Goal: Task Accomplishment & Management: Manage account settings

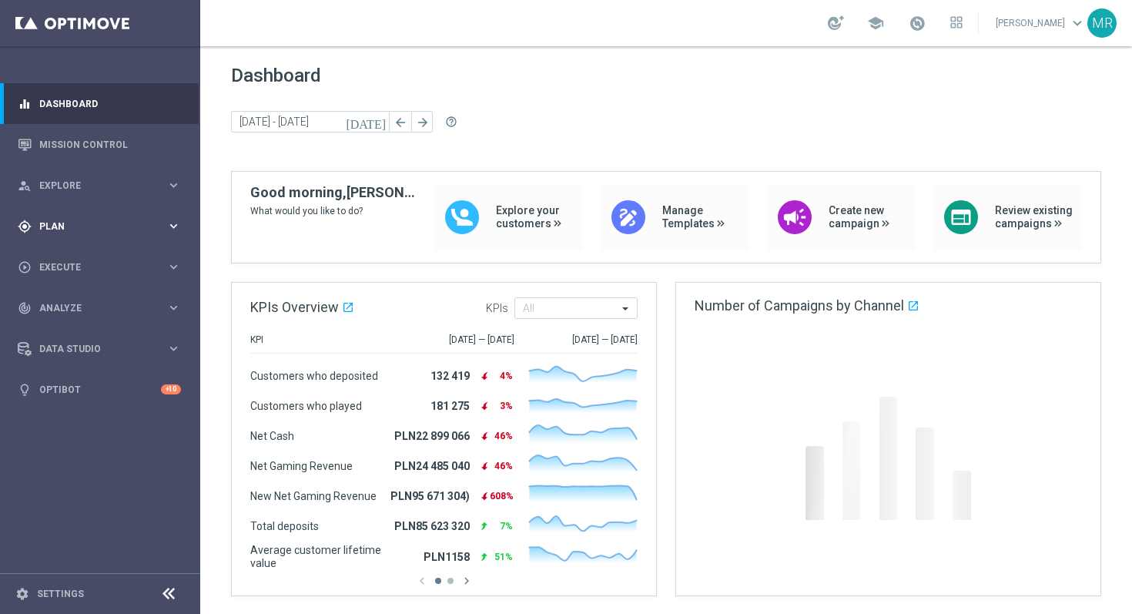
click at [57, 225] on span "Plan" at bounding box center [102, 226] width 127 height 9
click at [72, 258] on link "Target Groups" at bounding box center [100, 258] width 120 height 12
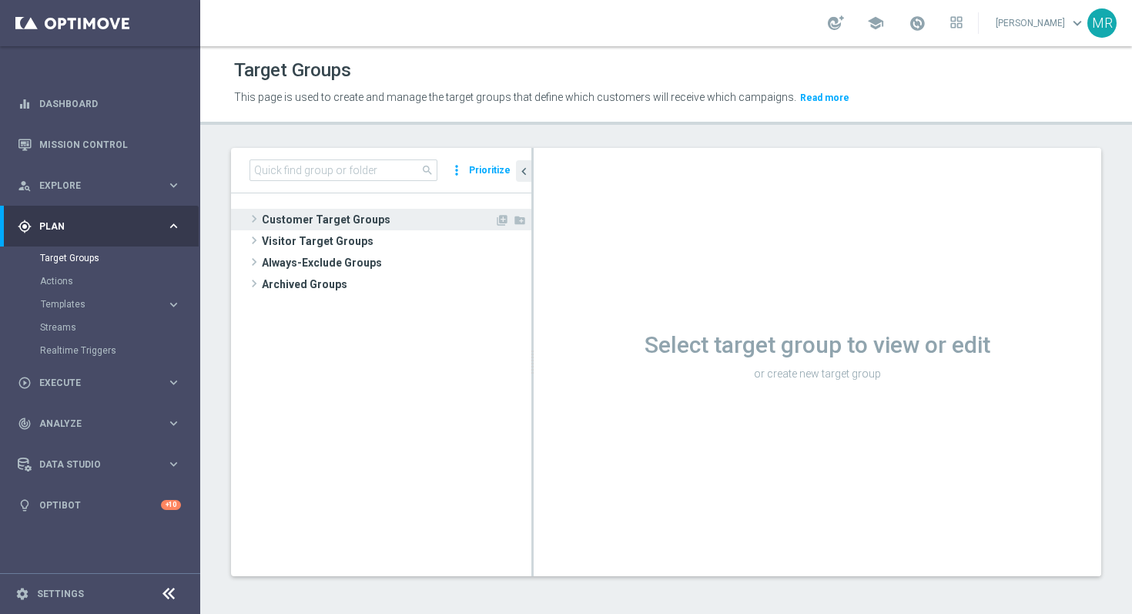
click at [320, 211] on span "Customer Target Groups" at bounding box center [378, 220] width 233 height 22
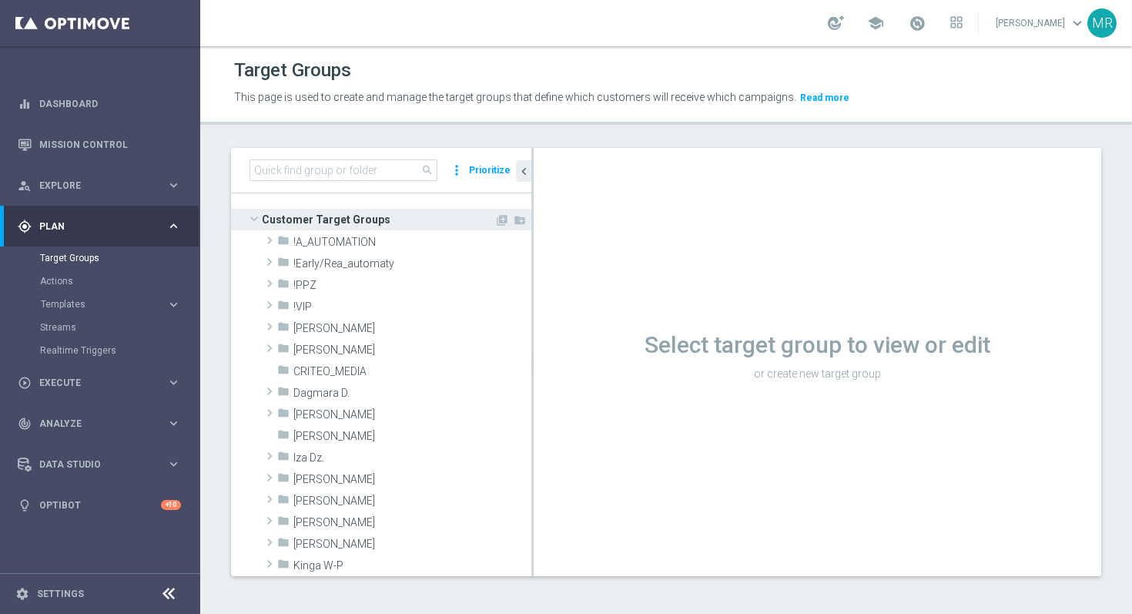
click at [320, 211] on span "Customer Target Groups" at bounding box center [378, 220] width 233 height 22
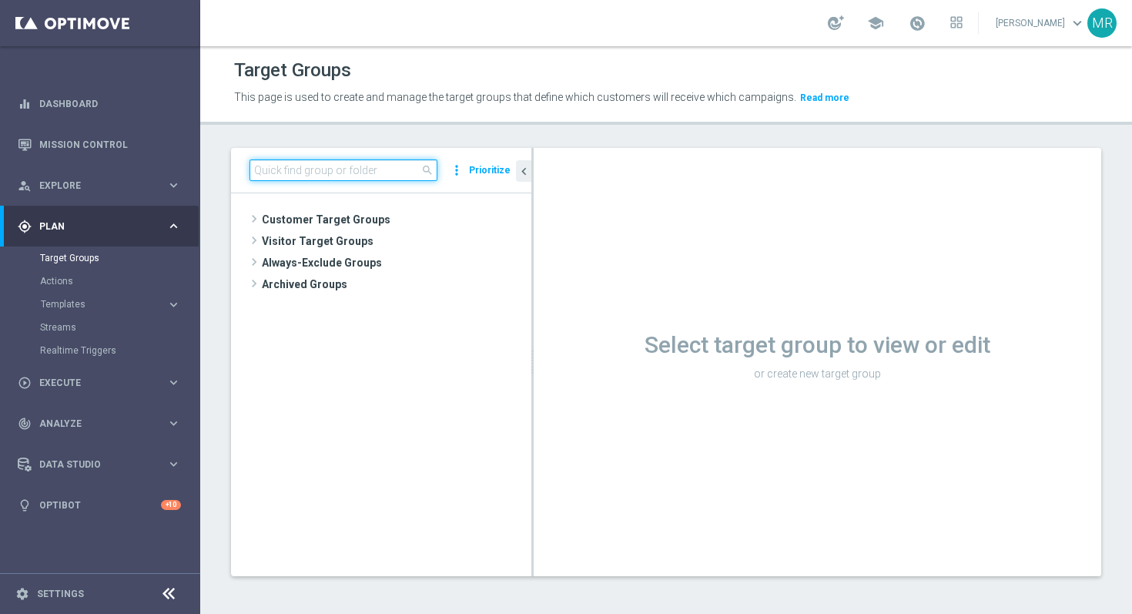
click at [333, 172] on input at bounding box center [343, 170] width 188 height 22
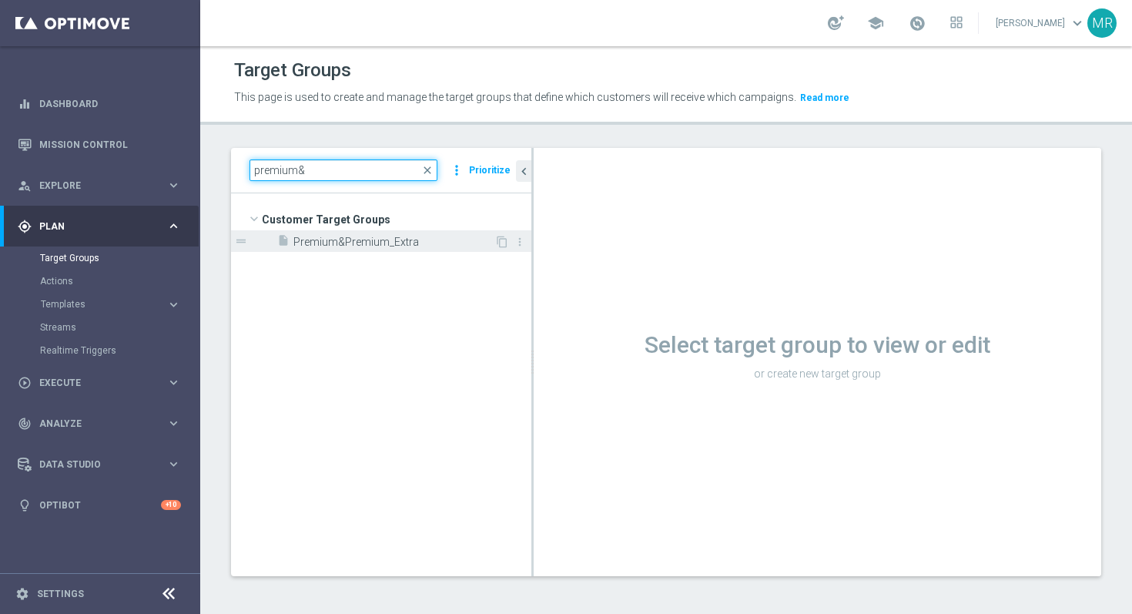
type input "premium&"
click at [366, 237] on span "Premium&Premium_Extra" at bounding box center [393, 242] width 201 height 13
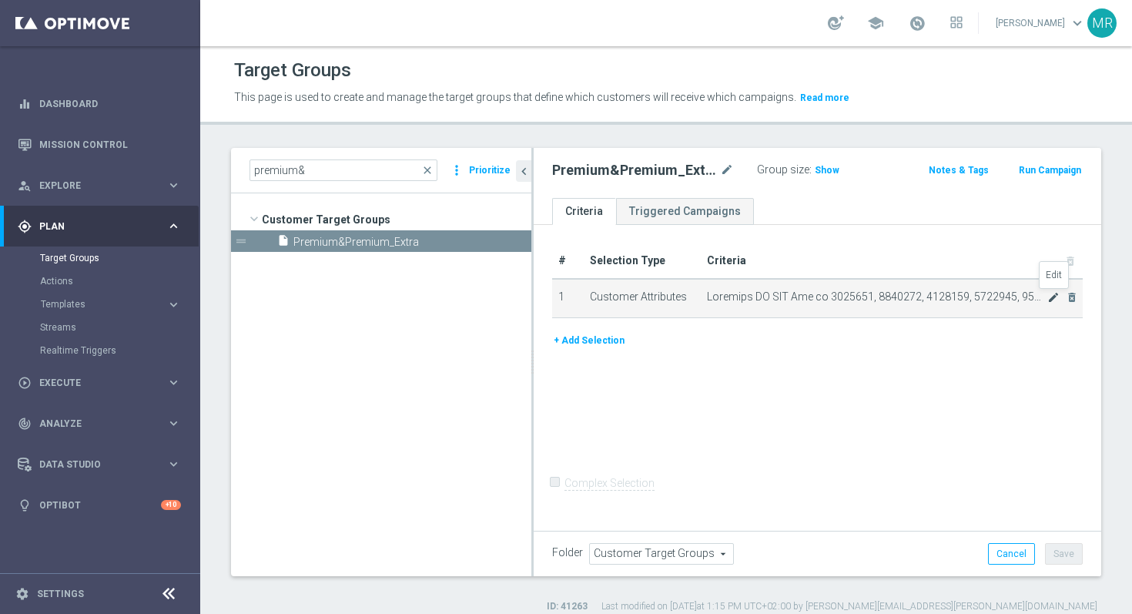
click at [1049, 296] on icon "mode_edit" at bounding box center [1053, 297] width 12 height 12
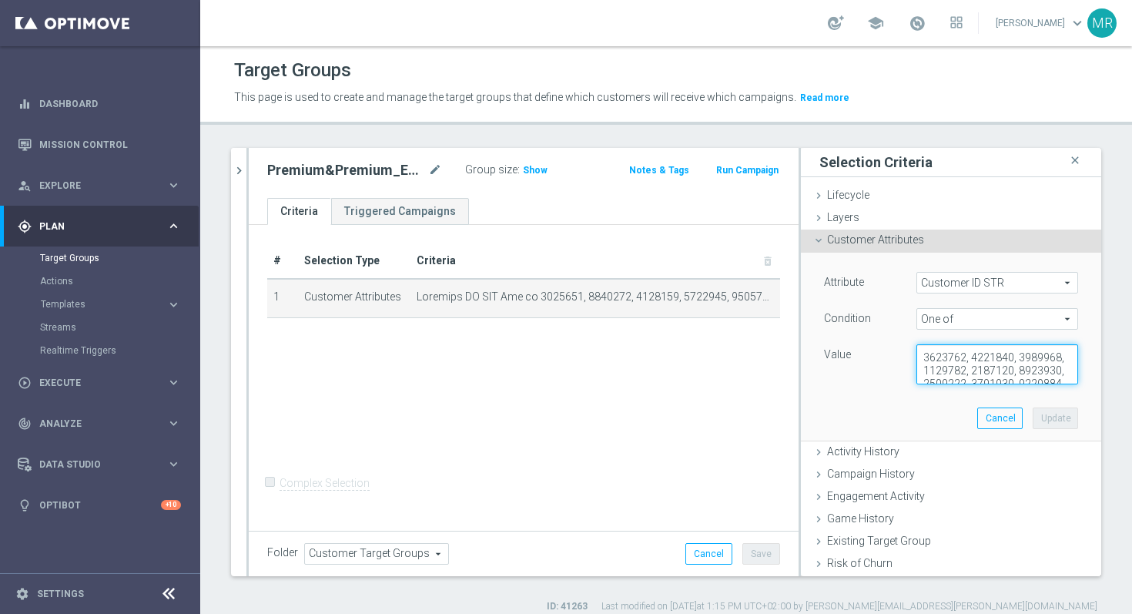
click at [964, 373] on textarea at bounding box center [997, 364] width 162 height 40
paste textarea "243355, 1161429, 1685282, 2211960, 1188178, 1228449, 1788451, 1977695, 2168326,…"
type textarea "3243355, 1161429, 1685282, 2211960, 1188178, 1228449, 1788451, 1977695, 2168326…"
click at [1037, 415] on button "Update" at bounding box center [1055, 418] width 45 height 22
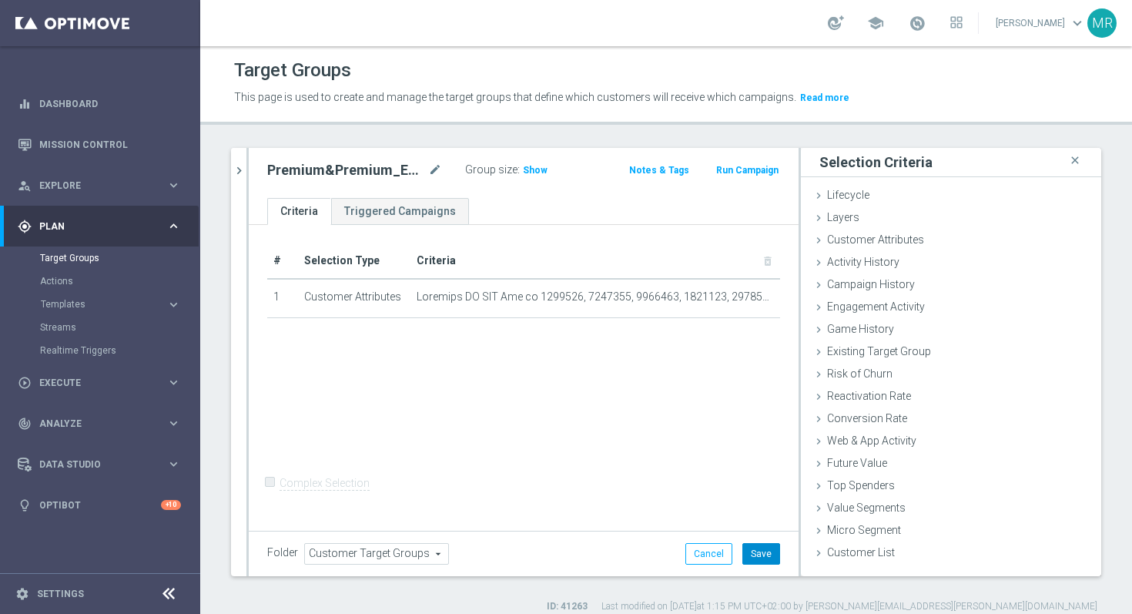
click at [769, 557] on button "Save" at bounding box center [761, 554] width 38 height 22
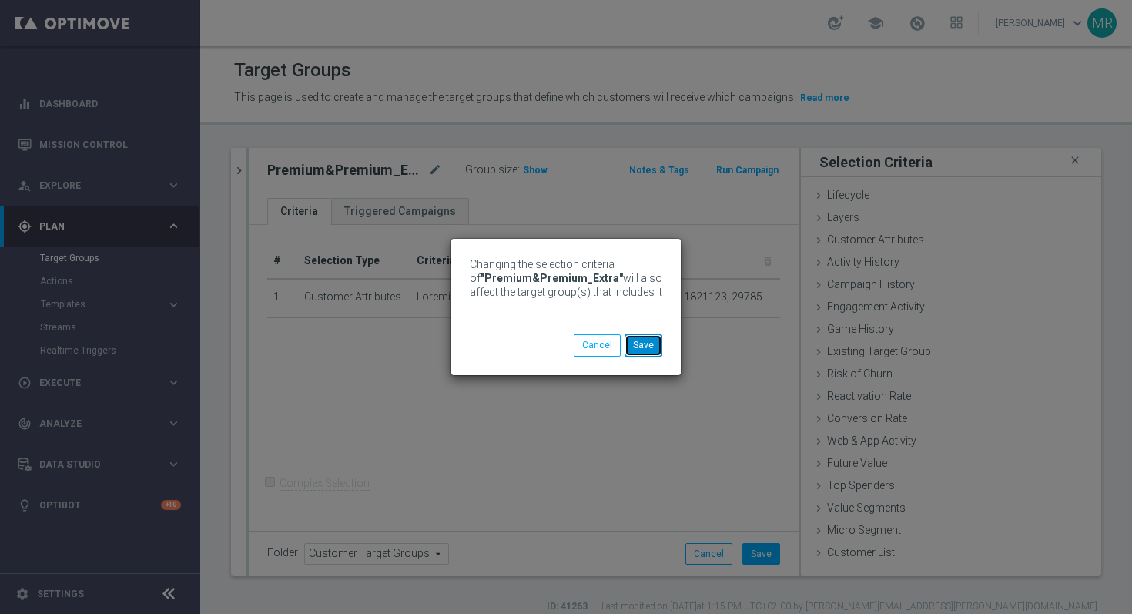
click at [646, 349] on button "Save" at bounding box center [643, 345] width 38 height 22
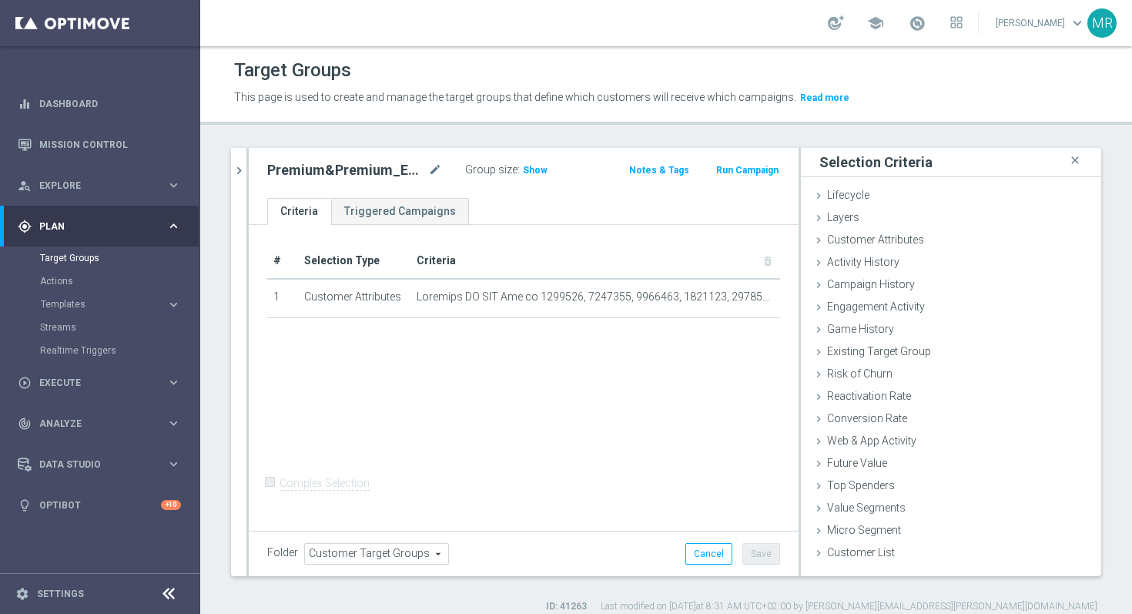
click at [821, 76] on div "Target Groups" at bounding box center [666, 70] width 864 height 30
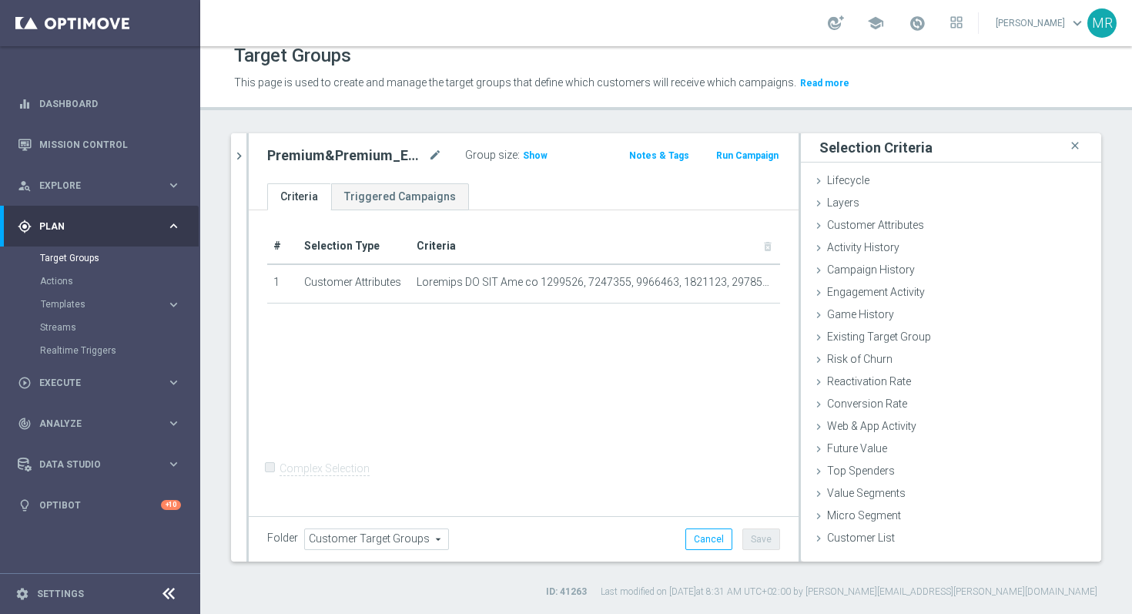
scroll to position [0, 0]
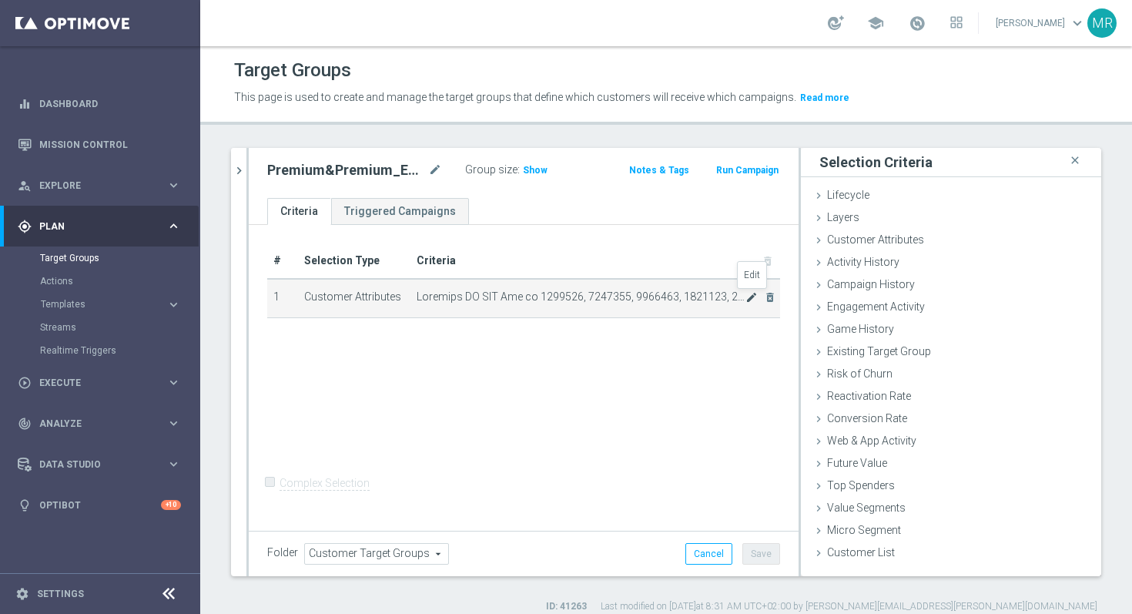
click at [748, 298] on icon "mode_edit" at bounding box center [751, 297] width 12 height 12
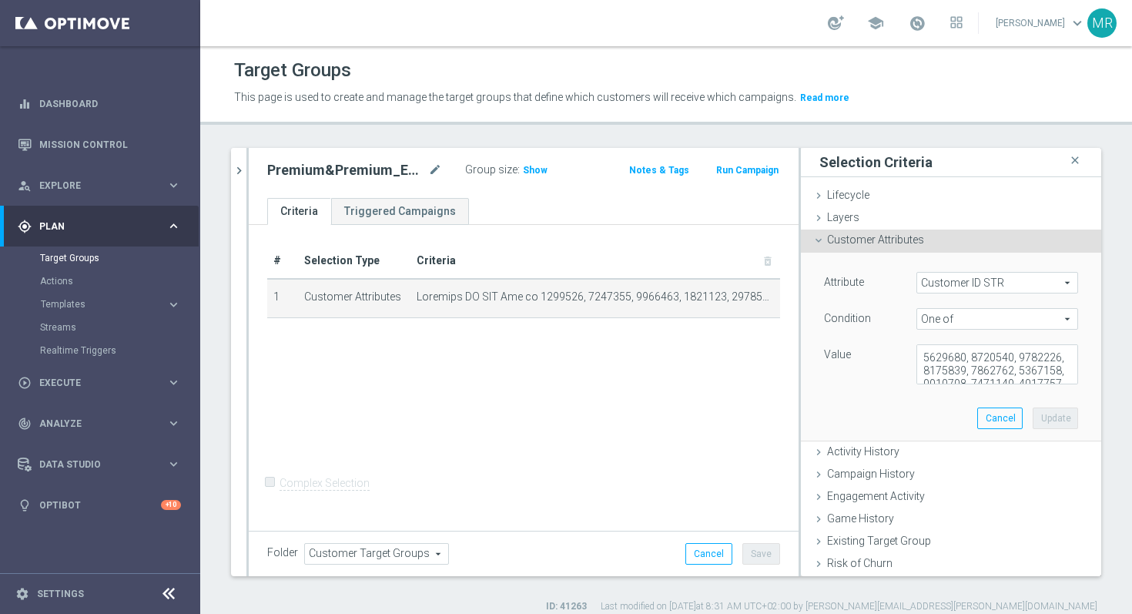
click at [251, 169] on div "Premium&Premium_Extra mode_edit Group size : Show Notes & Tags Run Campaign" at bounding box center [524, 173] width 550 height 50
click at [241, 169] on icon "chevron_right" at bounding box center [239, 170] width 15 height 15
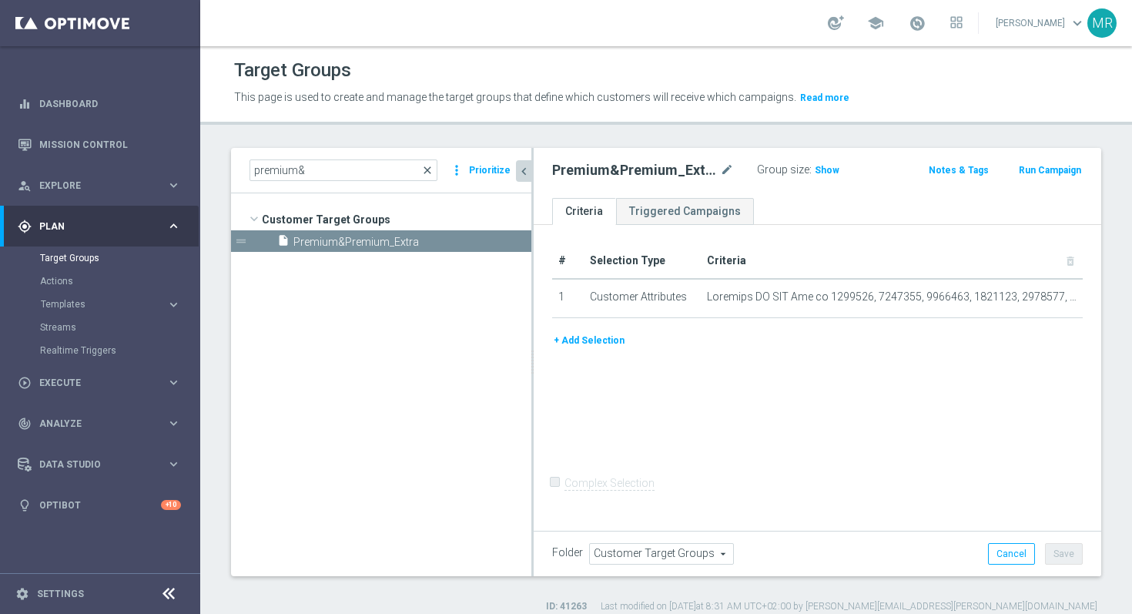
click at [429, 170] on span "close" at bounding box center [427, 170] width 12 height 12
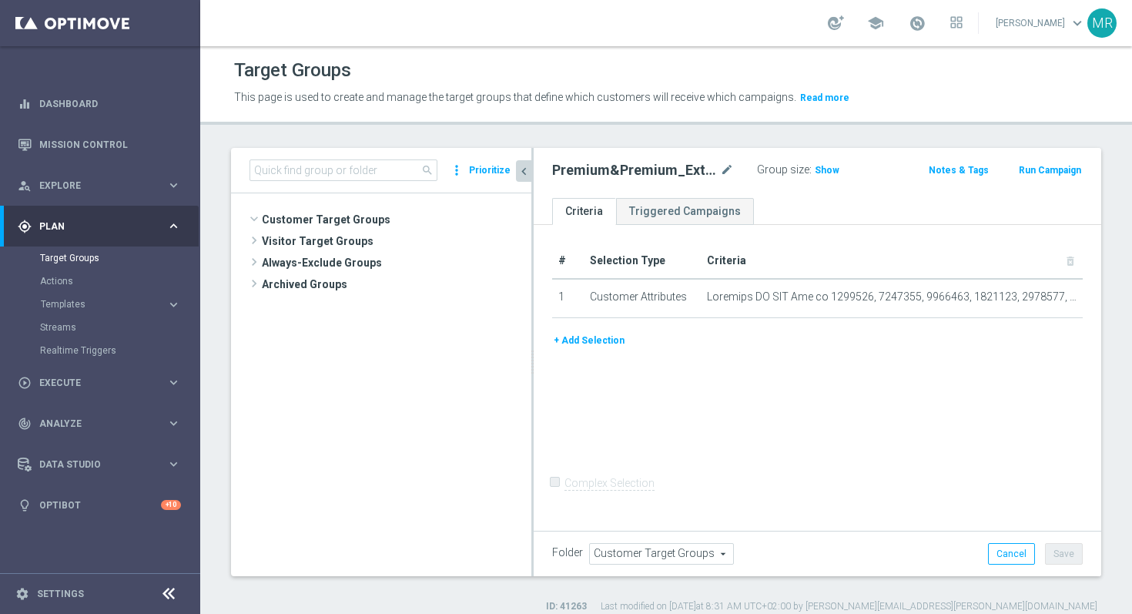
scroll to position [50518, 0]
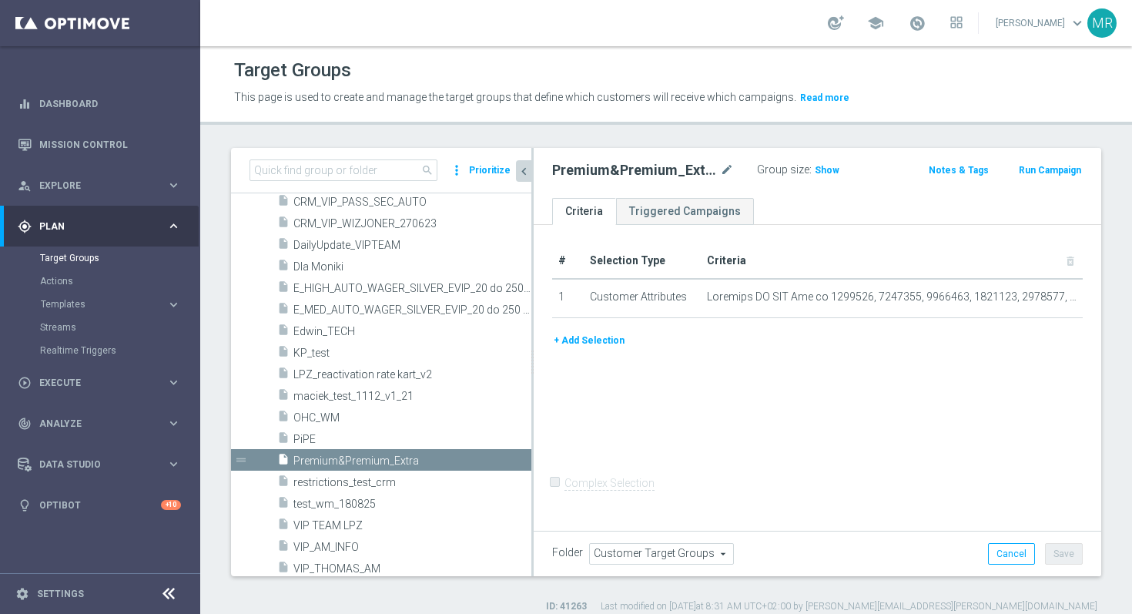
click at [69, 272] on div "Actions" at bounding box center [119, 280] width 159 height 23
click at [65, 284] on link "Actions" at bounding box center [100, 281] width 120 height 12
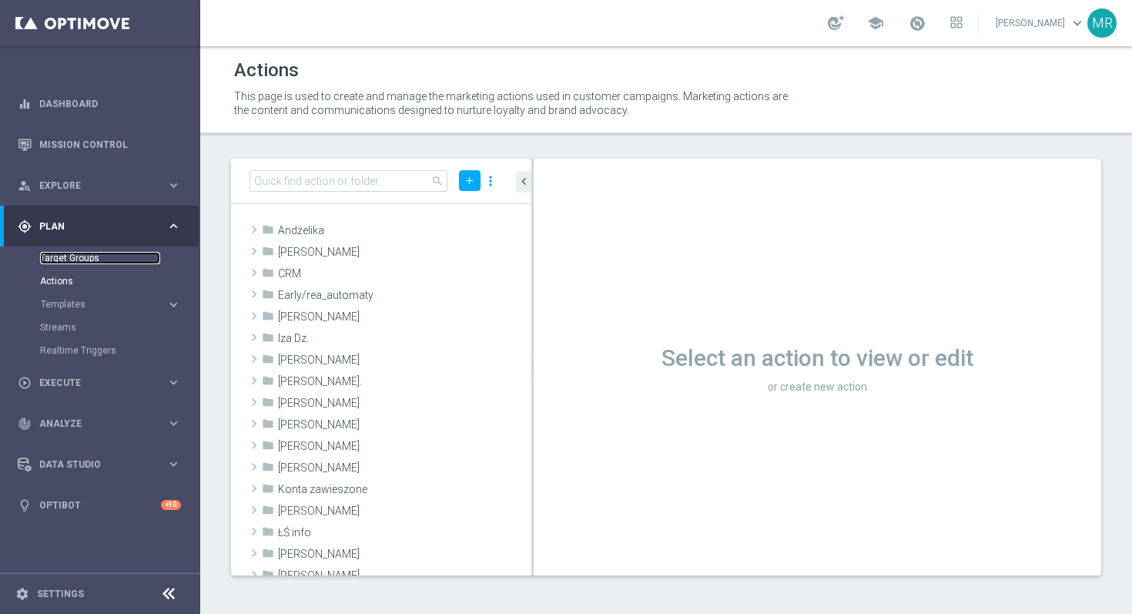
click at [71, 256] on link "Target Groups" at bounding box center [100, 258] width 120 height 12
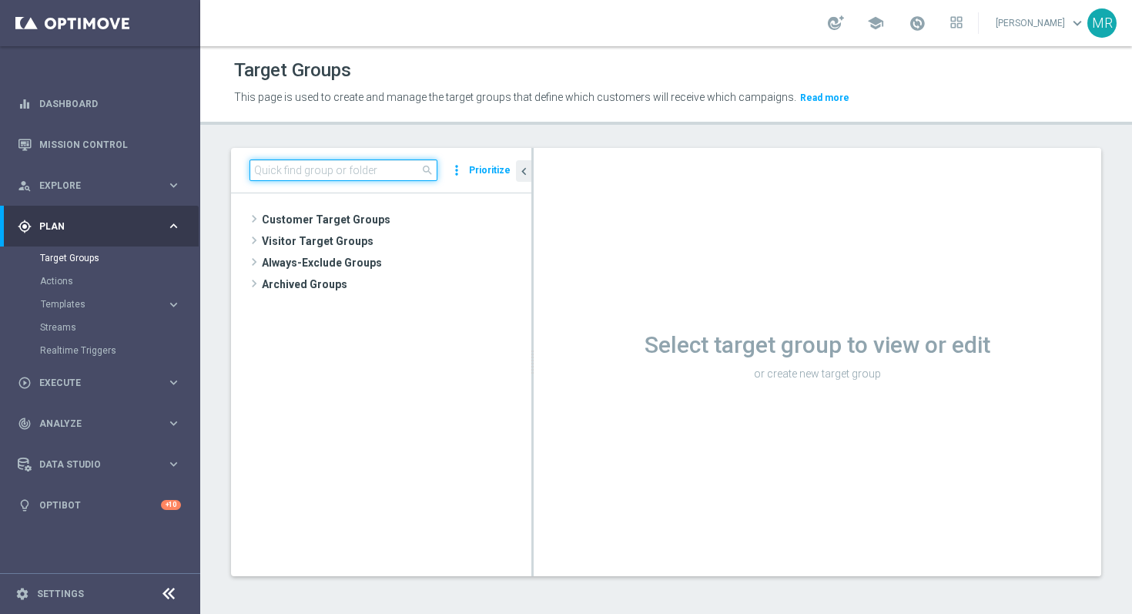
click at [370, 173] on input at bounding box center [343, 170] width 188 height 22
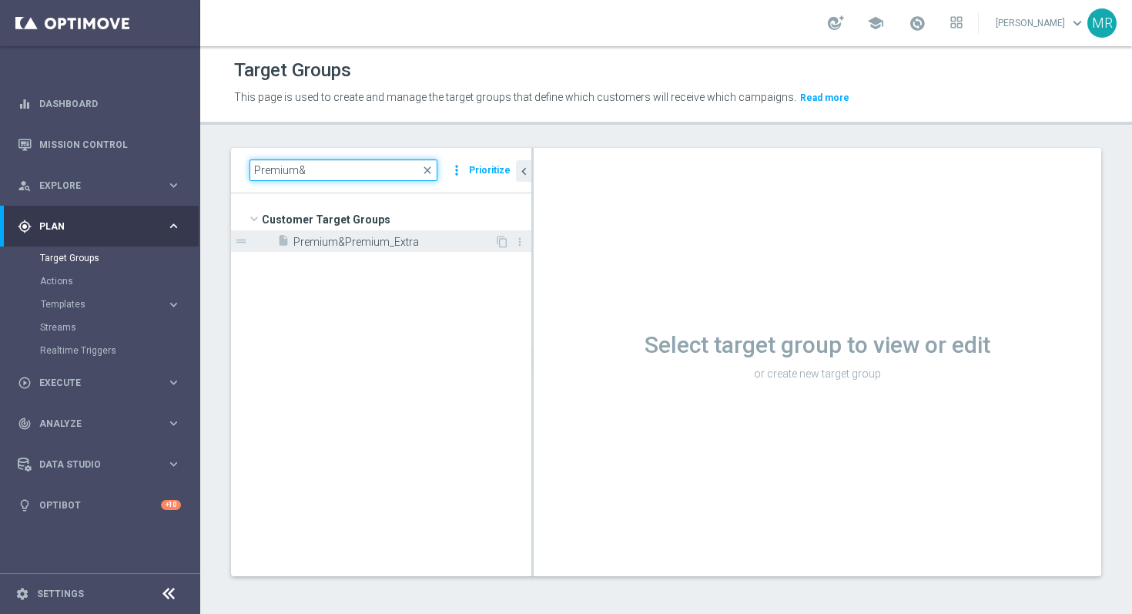
type input "Premium&"
click at [404, 236] on span "Premium&Premium_Extra" at bounding box center [393, 242] width 201 height 13
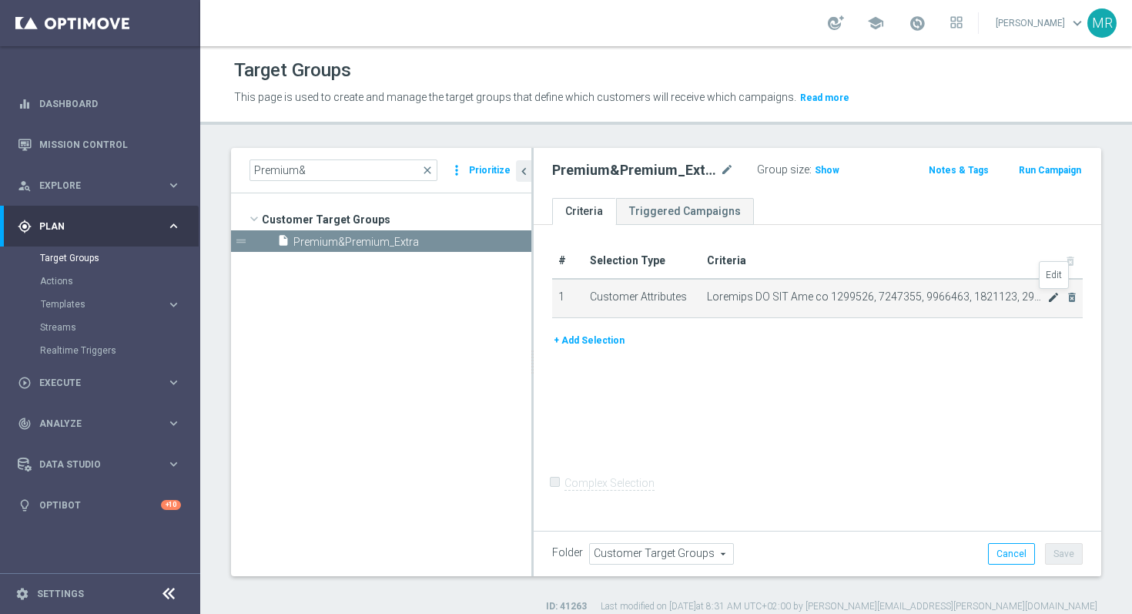
click at [1055, 298] on icon "mode_edit" at bounding box center [1053, 297] width 12 height 12
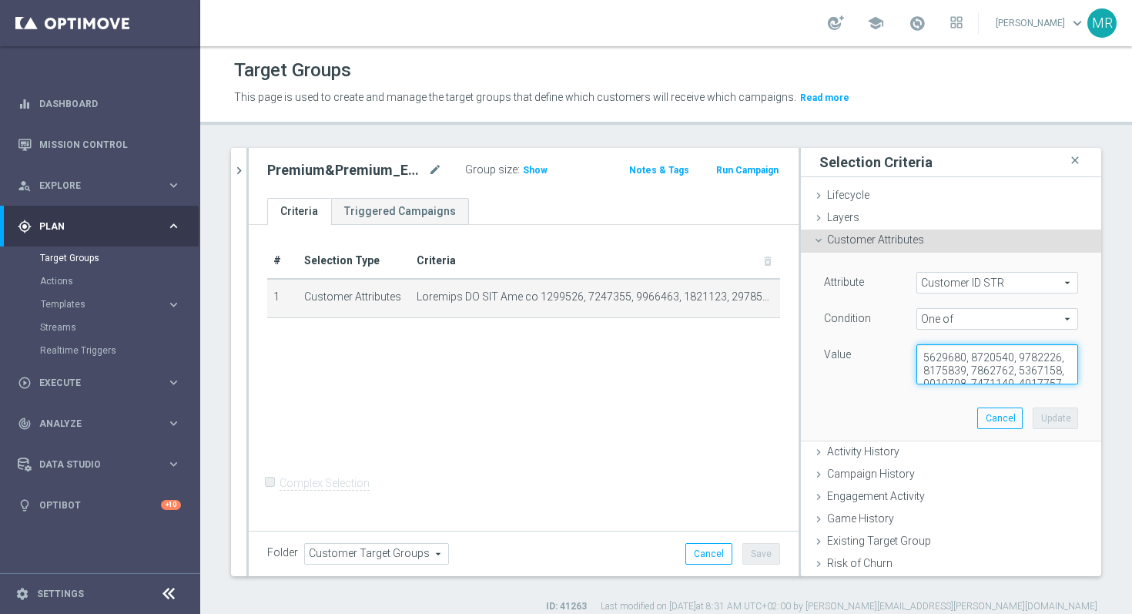
click at [991, 367] on textarea at bounding box center [997, 364] width 162 height 40
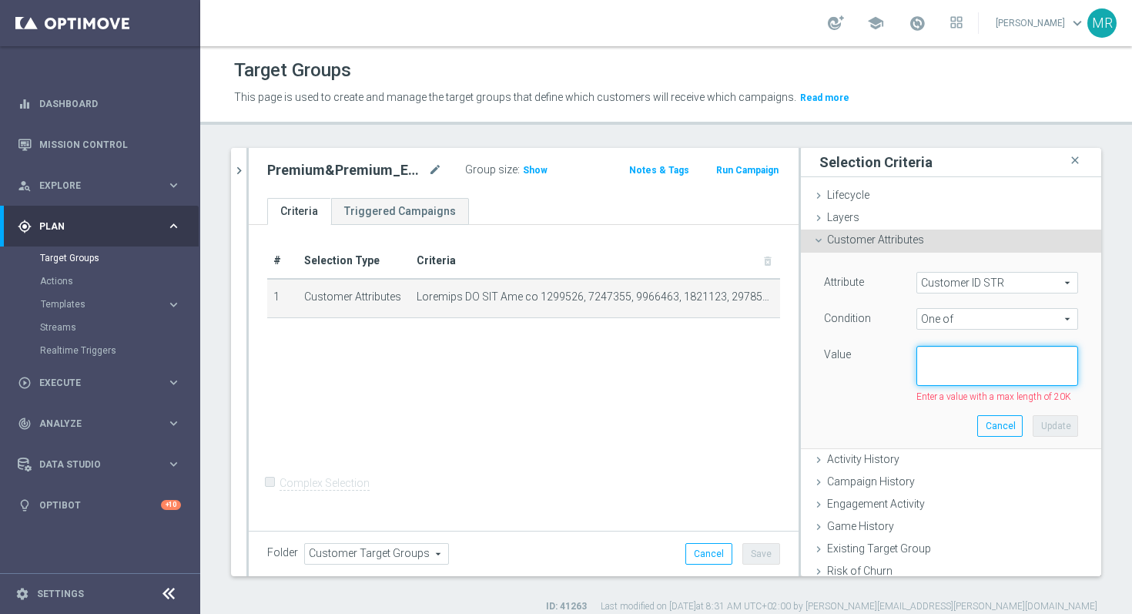
paste textarea
click at [1000, 429] on button "Cancel" at bounding box center [999, 426] width 45 height 22
